Goal: Task Accomplishment & Management: Complete application form

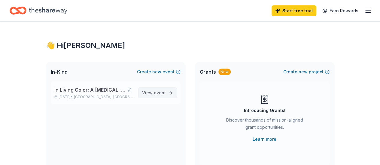
click at [151, 92] on span "View event" at bounding box center [154, 92] width 24 height 7
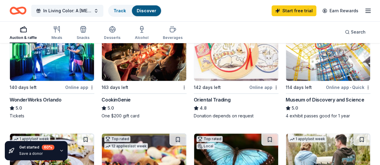
scroll to position [74, 0]
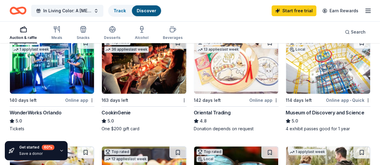
click at [34, 111] on div "WonderWorks Orlando" at bounding box center [36, 112] width 52 height 7
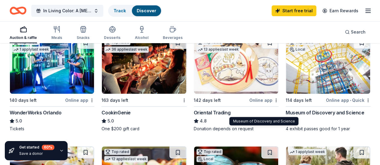
click at [286, 111] on div "Museum of Discovery and Science" at bounding box center [325, 112] width 79 height 7
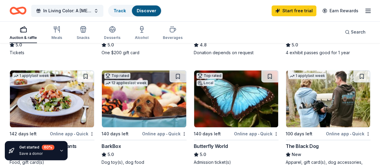
scroll to position [164, 0]
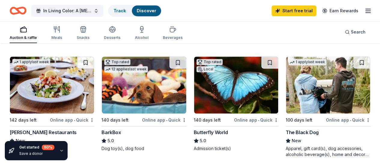
click at [194, 132] on div "Butterfly World" at bounding box center [211, 132] width 34 height 7
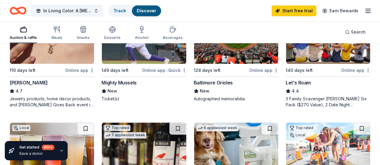
scroll to position [344, 0]
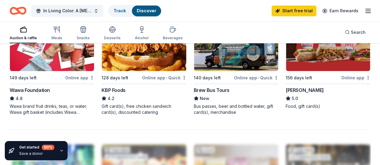
scroll to position [464, 0]
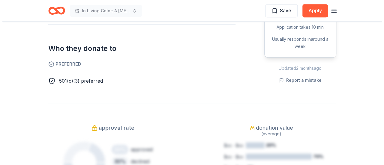
scroll to position [270, 0]
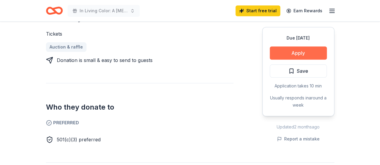
click at [305, 52] on button "Apply" at bounding box center [298, 53] width 57 height 13
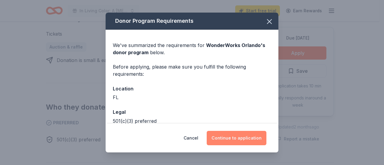
click at [247, 135] on button "Continue to application" at bounding box center [237, 138] width 60 height 14
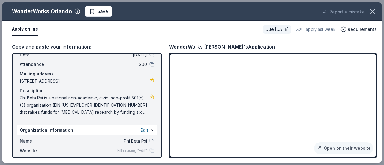
scroll to position [29, 0]
click at [126, 112] on span "Phi Beta Psi is a national non-academic, civic, non-profit 501(c)(3) organizati…" at bounding box center [85, 106] width 130 height 22
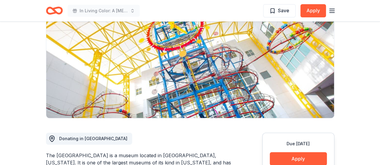
scroll to position [120, 0]
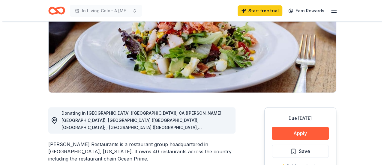
scroll to position [90, 0]
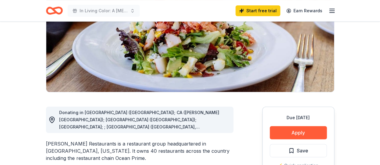
click at [193, 119] on span "Donating in AZ (Phoenix); CA (Beverly Hills); CO (Denver); DC; ; FL (Naples, Or…" at bounding box center [140, 152] width 162 height 84
click at [285, 134] on button "Apply" at bounding box center [298, 132] width 57 height 13
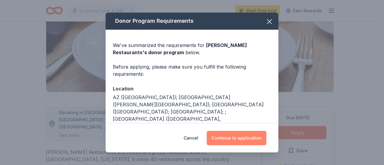
click at [247, 136] on button "Continue to application" at bounding box center [237, 138] width 60 height 14
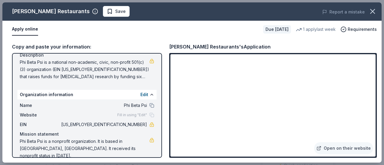
scroll to position [67, 0]
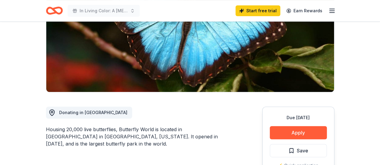
scroll to position [150, 0]
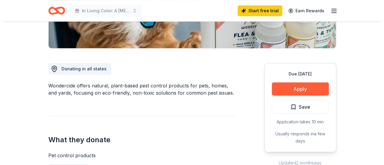
scroll to position [150, 0]
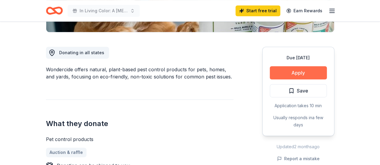
click at [313, 72] on button "Apply" at bounding box center [298, 72] width 57 height 13
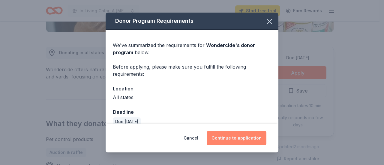
click at [225, 140] on button "Continue to application" at bounding box center [237, 138] width 60 height 14
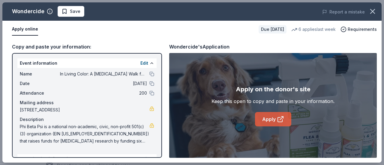
click at [268, 125] on link "Apply" at bounding box center [273, 119] width 36 height 14
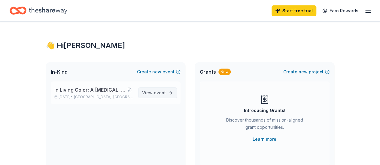
click at [149, 91] on span "View event" at bounding box center [154, 92] width 24 height 7
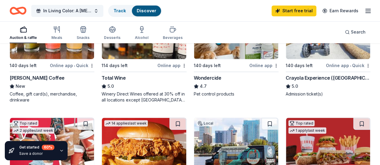
scroll to position [420, 0]
